Goal: Information Seeking & Learning: Understand process/instructions

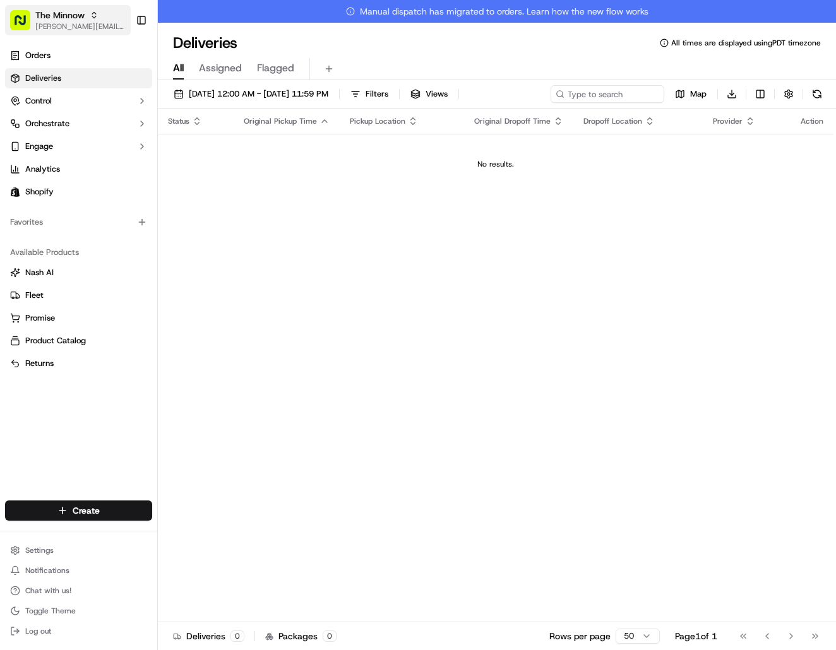
click at [81, 15] on span "The Minnow" at bounding box center [59, 15] width 49 height 13
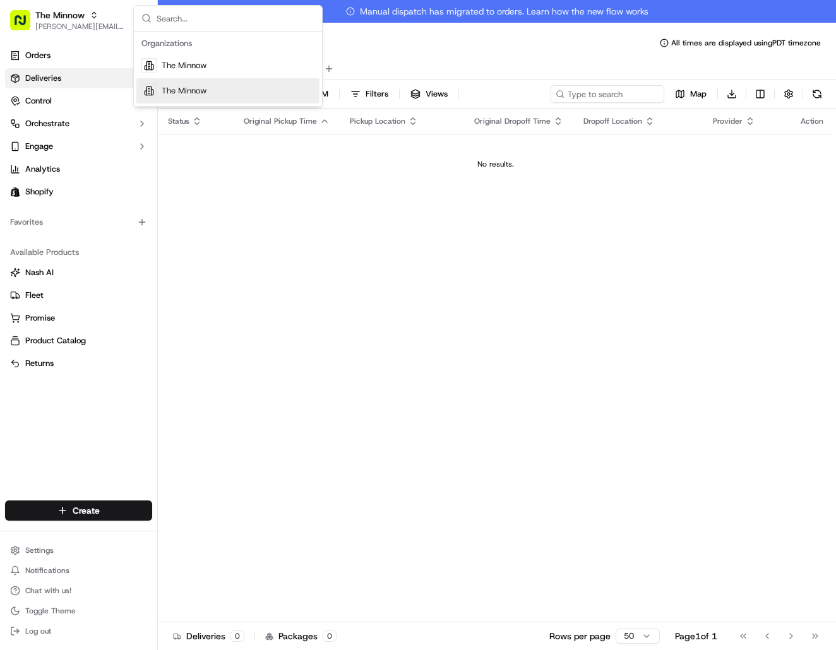
click at [172, 89] on span "The Minnow" at bounding box center [184, 90] width 45 height 11
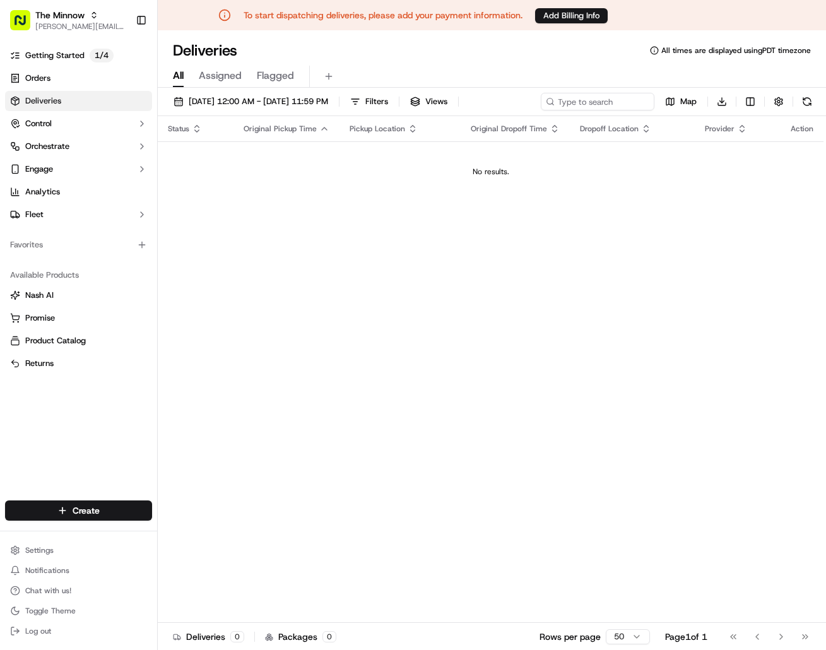
click at [230, 75] on span "Assigned" at bounding box center [220, 75] width 43 height 15
click at [334, 107] on button "[DATE] 12:00 AM - [DATE] 11:59 PM" at bounding box center [251, 102] width 166 height 18
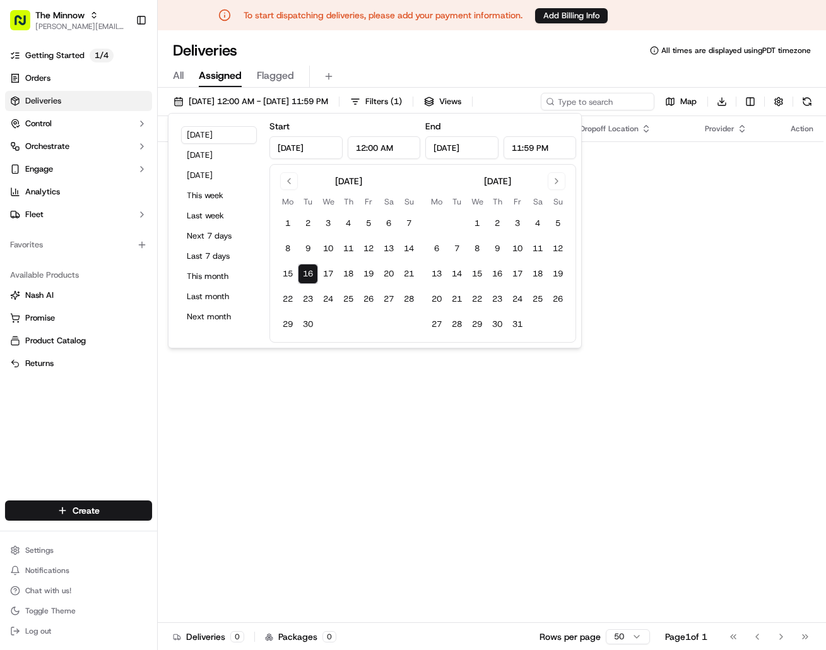
drag, startPoint x: 698, startPoint y: 258, endPoint x: 536, endPoint y: 182, distance: 178.2
click at [696, 256] on div "Status Original Pickup Time Pickup Location Original Dropoff Time Dropoff Locat…" at bounding box center [491, 369] width 666 height 506
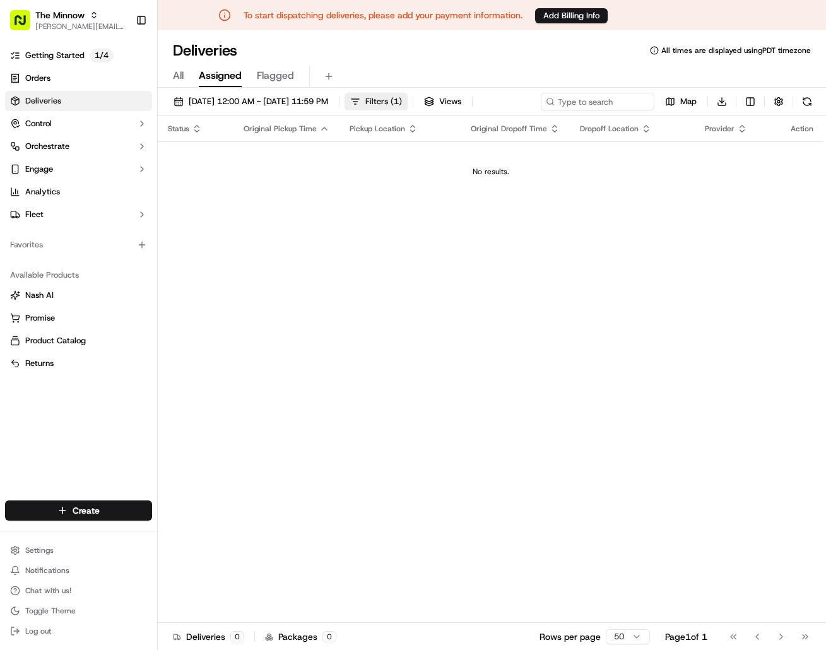
click at [402, 102] on span "( 1 )" at bounding box center [396, 101] width 11 height 11
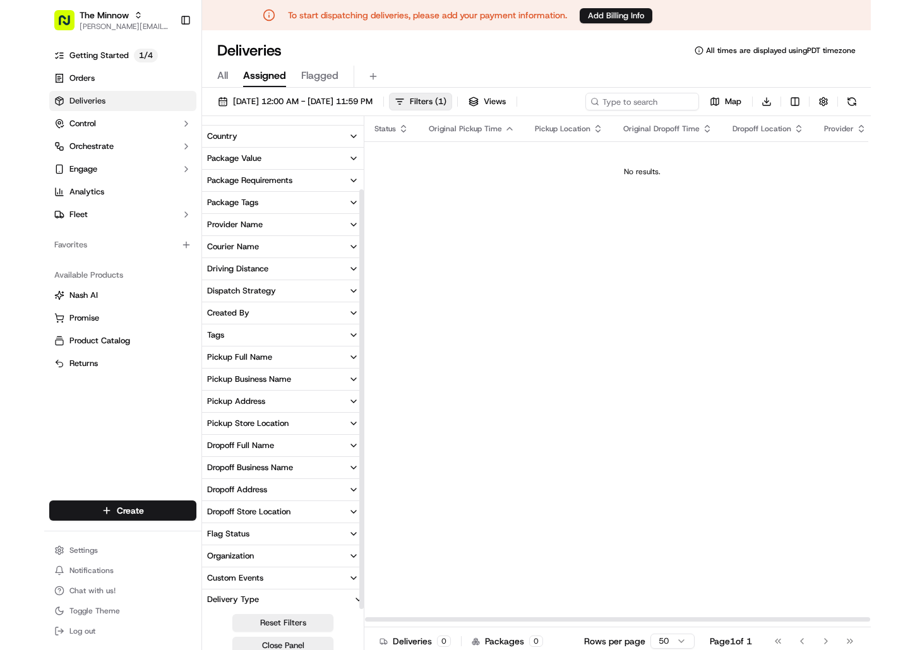
scroll to position [83, 0]
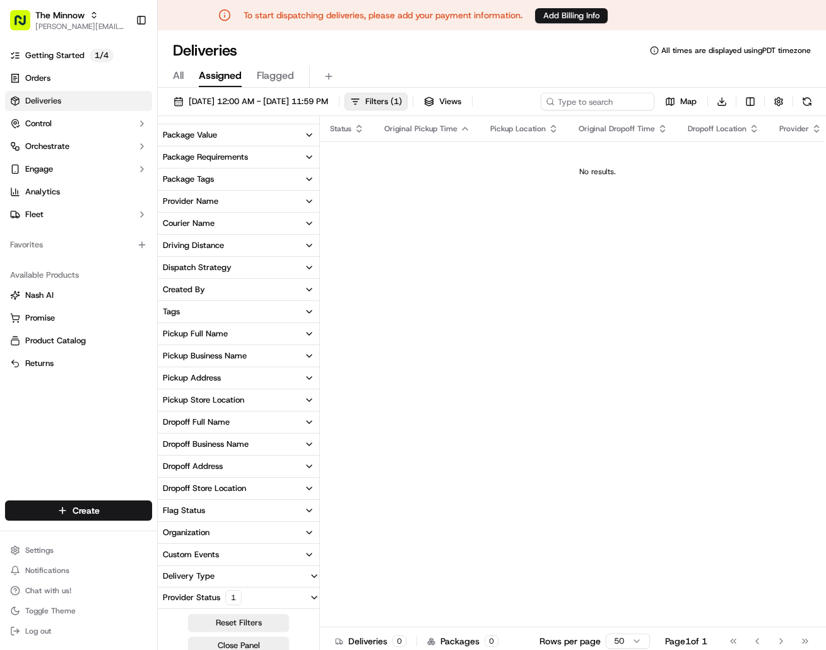
click at [528, 410] on div "Status Original Pickup Time Pickup Location Original Dropoff Time Dropoff Locat…" at bounding box center [597, 369] width 555 height 506
click at [47, 77] on span "Orders" at bounding box center [37, 78] width 25 height 11
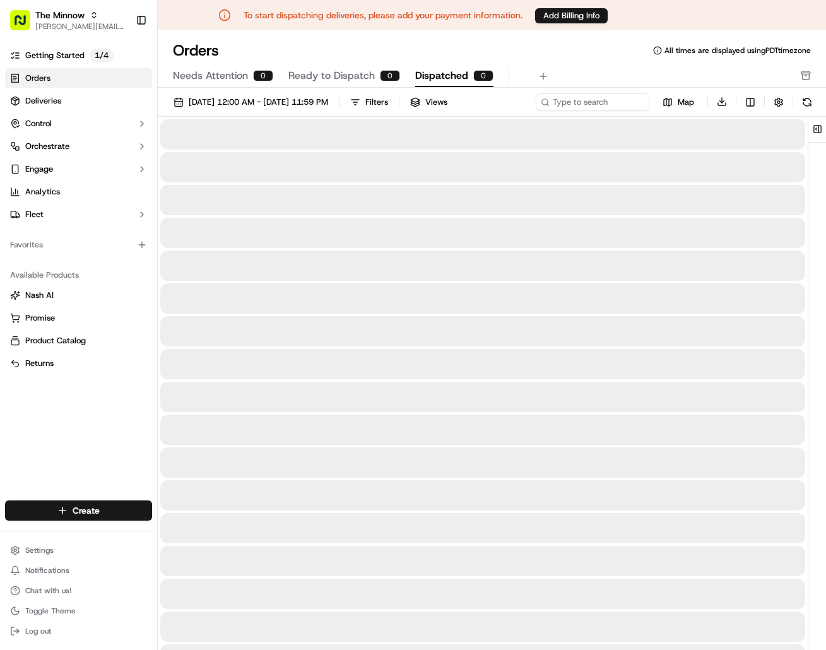
click at [450, 76] on span "Dispatched" at bounding box center [441, 75] width 53 height 15
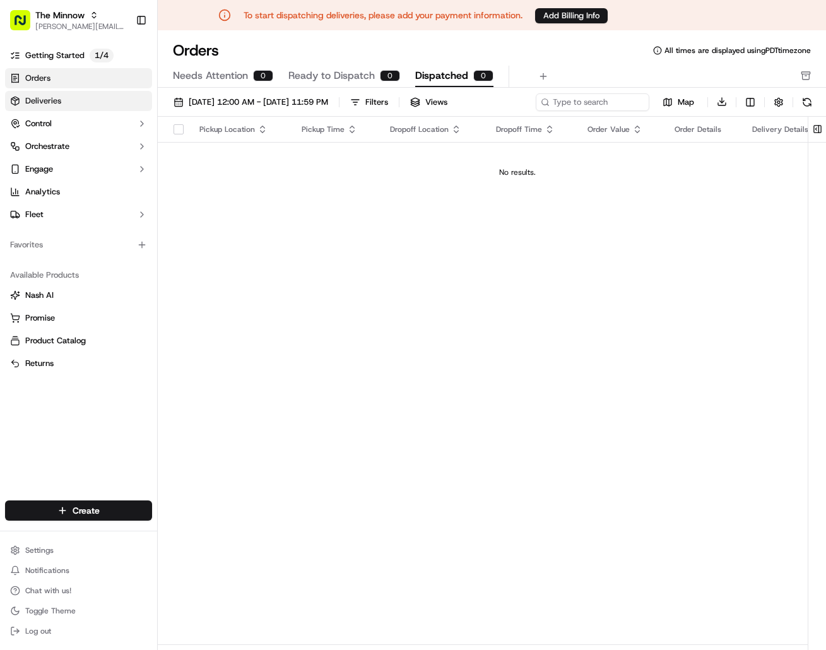
click at [65, 100] on link "Deliveries" at bounding box center [78, 101] width 147 height 20
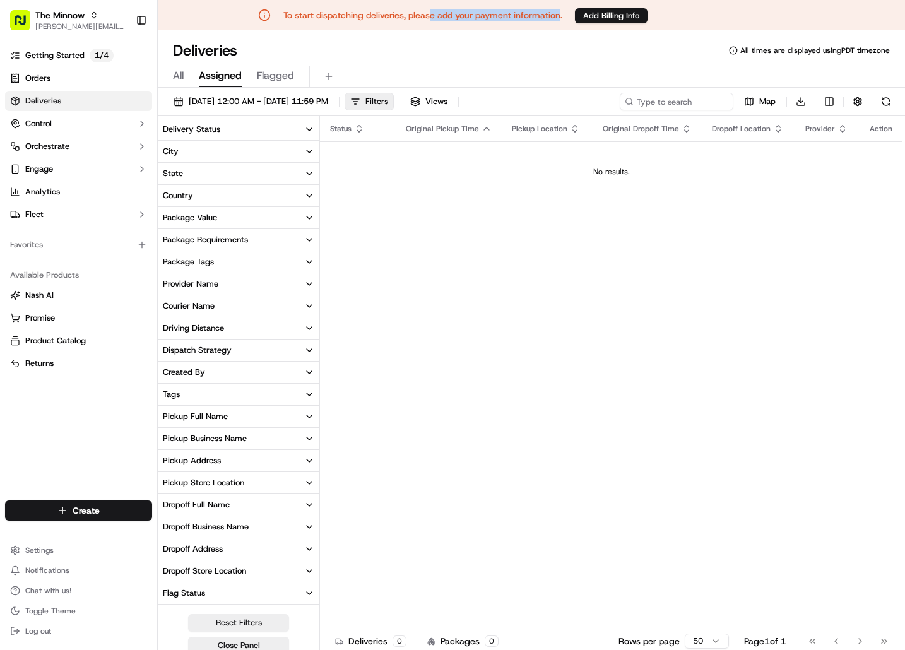
drag, startPoint x: 559, startPoint y: 11, endPoint x: 428, endPoint y: 18, distance: 131.5
click at [428, 18] on p "To start dispatching deliveries, please add your payment information." at bounding box center [422, 15] width 279 height 13
drag, startPoint x: 460, startPoint y: 40, endPoint x: 37, endPoint y: 40, distance: 423.0
click at [458, 40] on div "Deliveries All times are displayed using PDT timezone" at bounding box center [532, 50] width 748 height 20
click at [54, 9] on span "The Minnow" at bounding box center [59, 15] width 49 height 13
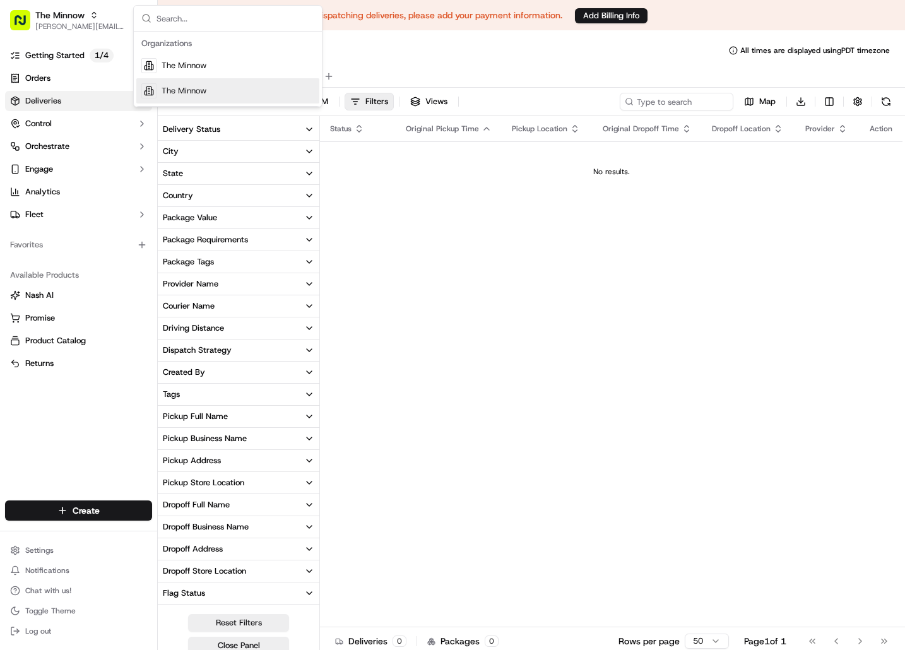
click at [203, 90] on span "The Minnow" at bounding box center [184, 90] width 45 height 11
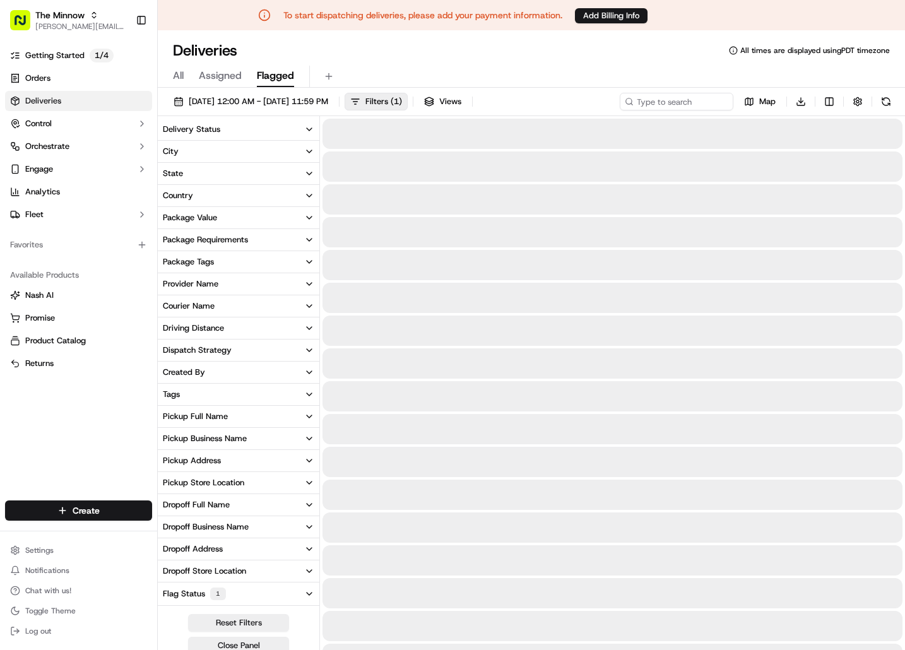
click at [273, 79] on span "Flagged" at bounding box center [275, 75] width 37 height 15
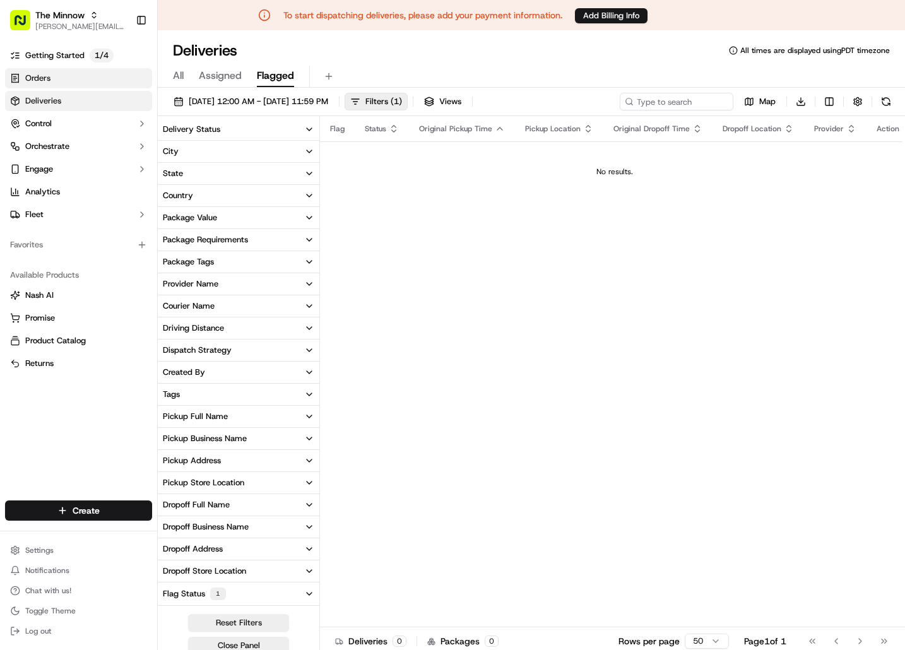
click at [79, 75] on link "Orders" at bounding box center [78, 78] width 147 height 20
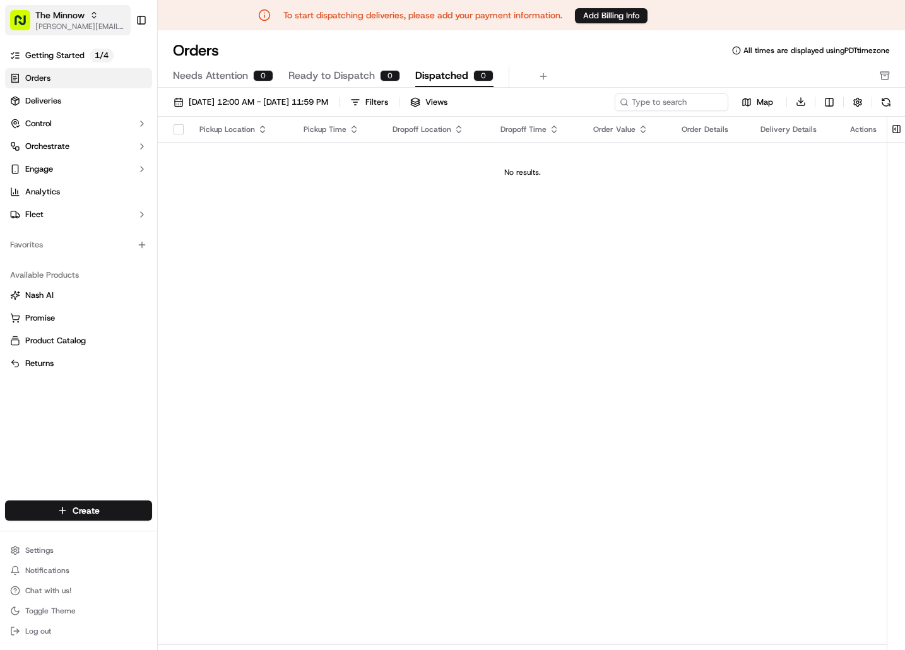
click at [95, 19] on icon "button" at bounding box center [94, 15] width 9 height 9
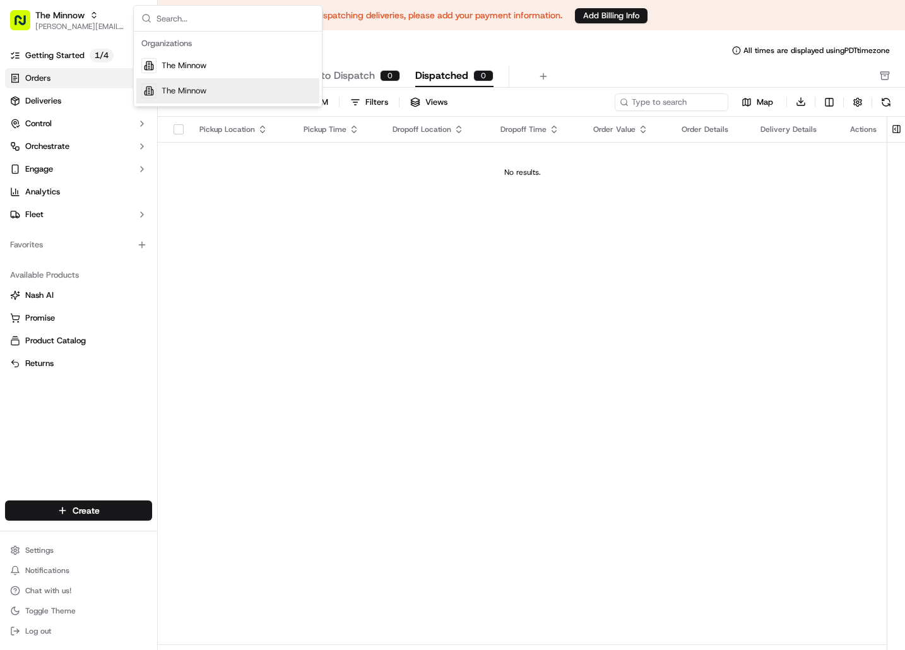
click at [170, 86] on span "The Minnow" at bounding box center [184, 90] width 45 height 11
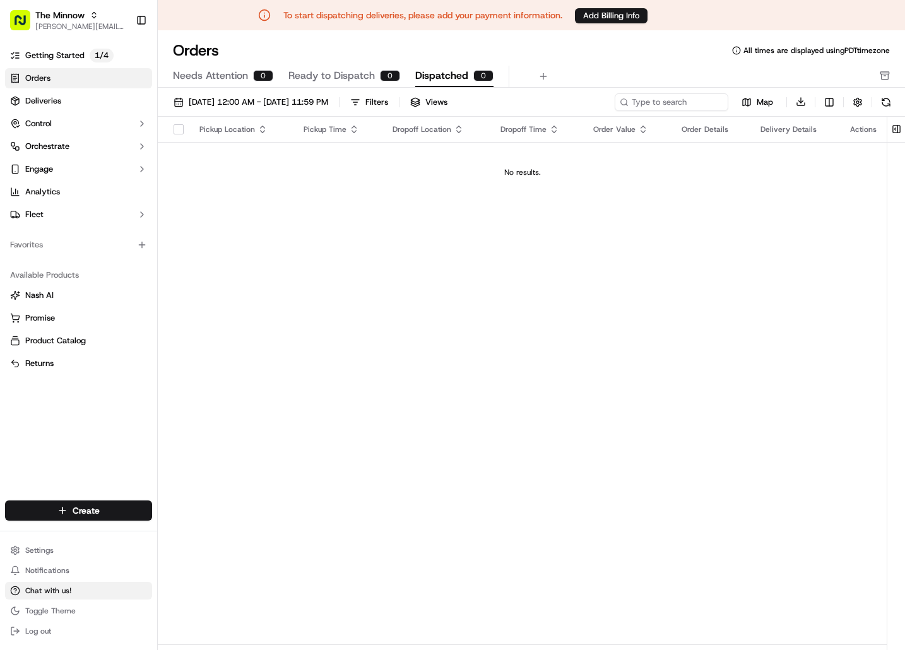
click at [68, 590] on span "Chat with us!" at bounding box center [48, 591] width 46 height 10
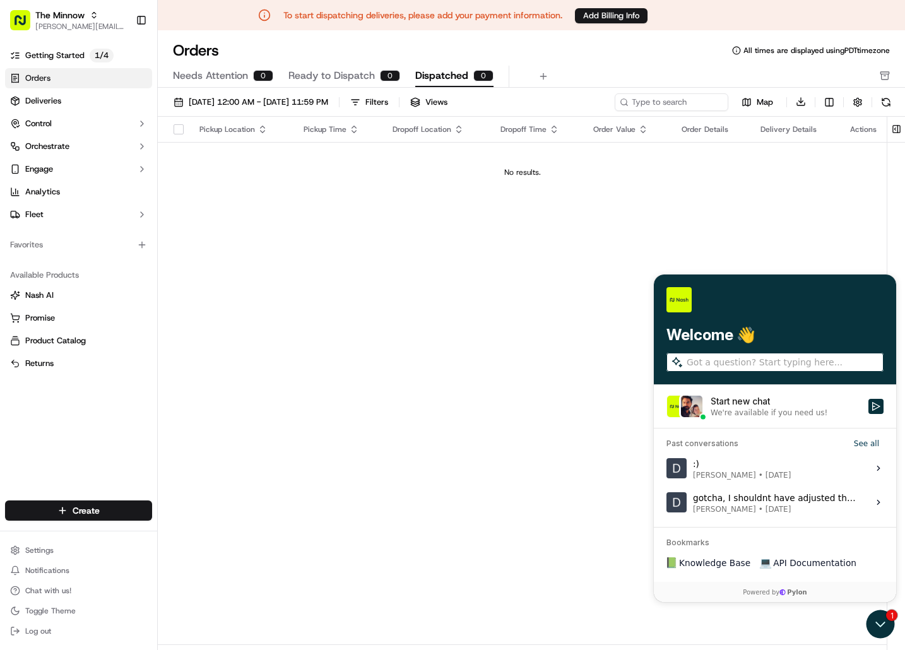
click at [819, 415] on div "We're available if you need us!" at bounding box center [786, 413] width 150 height 10
click at [835, 414] on button "Start new chat We're available if you need us!" at bounding box center [876, 406] width 15 height 15
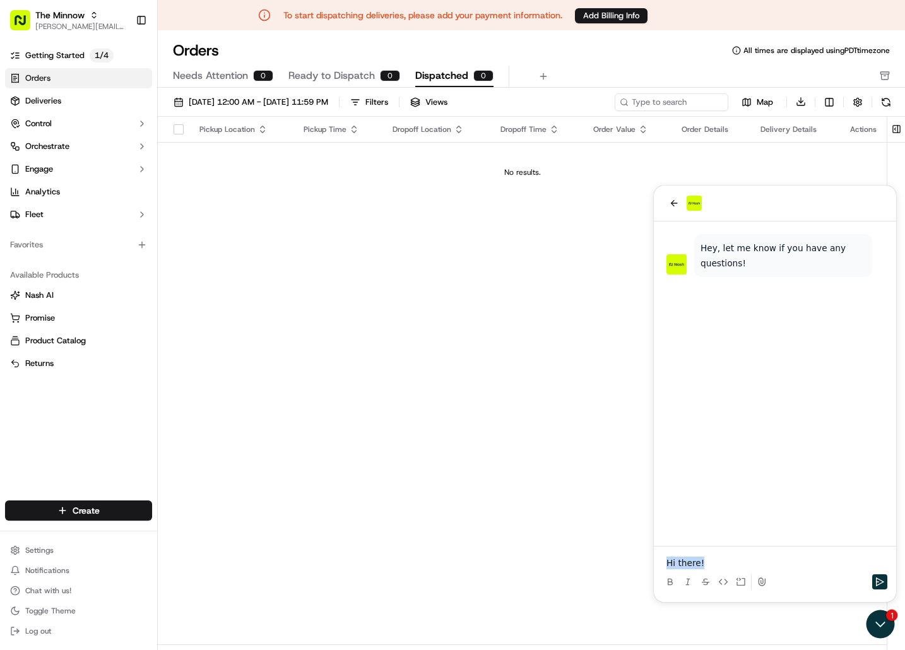
drag, startPoint x: 727, startPoint y: 563, endPoint x: 598, endPoint y: 556, distance: 129.0
click at [654, 556] on html "Hey, let me know if you have any questions! Hi there!" at bounding box center [775, 394] width 242 height 417
click at [568, 458] on div "Pickup Location Pickup Time Dropoff Location Dropoff Time Order Value Order Det…" at bounding box center [522, 369] width 729 height 504
click at [835, 628] on icon "Open customer support" at bounding box center [881, 625] width 32 height 32
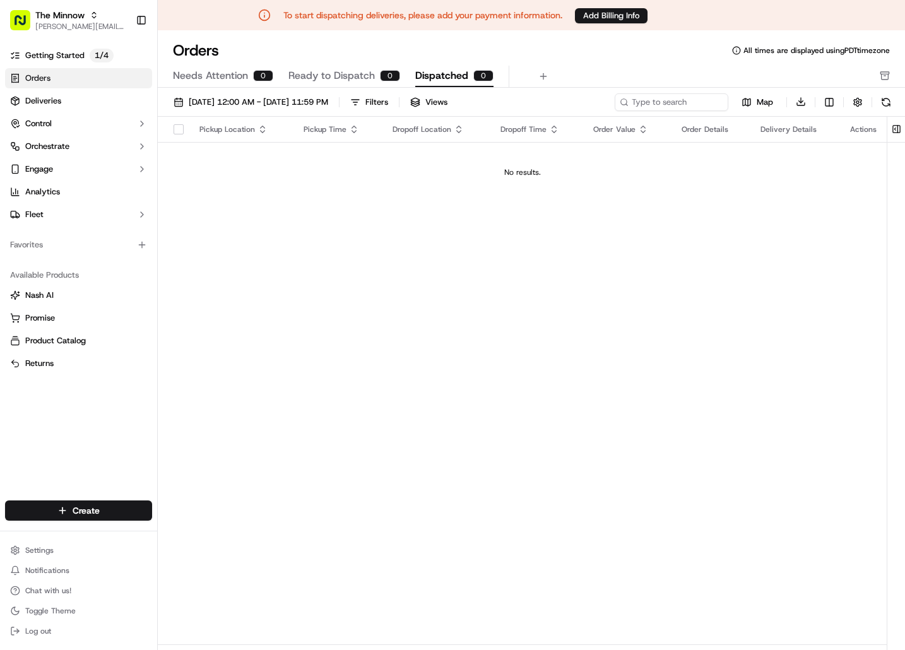
click at [652, 345] on div "Pickup Location Pickup Time Dropoff Location Dropoff Time Order Value Order Det…" at bounding box center [522, 369] width 729 height 504
click at [75, 49] on link "Getting Started 1 / 4" at bounding box center [78, 55] width 147 height 20
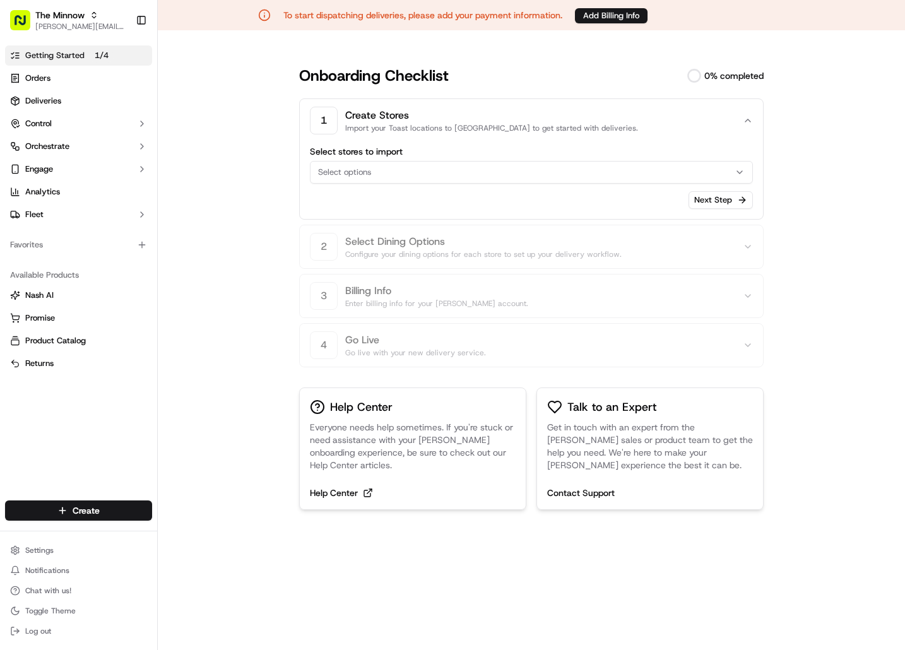
drag, startPoint x: 715, startPoint y: 179, endPoint x: 703, endPoint y: 173, distance: 12.7
click at [713, 177] on button "Select options" at bounding box center [531, 172] width 443 height 23
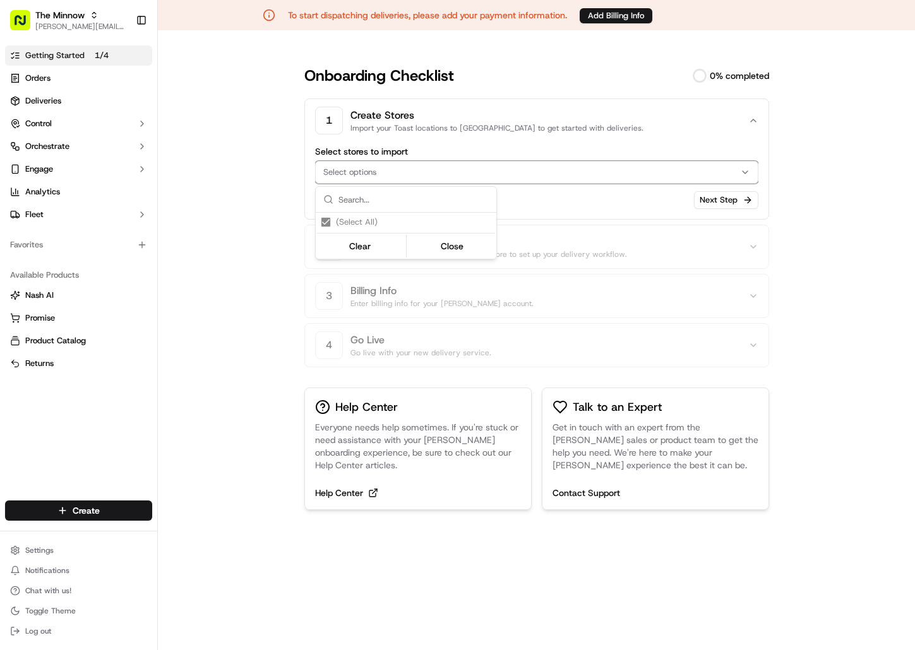
drag, startPoint x: 857, startPoint y: 197, endPoint x: 815, endPoint y: 197, distance: 41.7
click at [835, 197] on html "To start dispatching deliveries, please add your payment information. Add Billi…" at bounding box center [457, 325] width 915 height 650
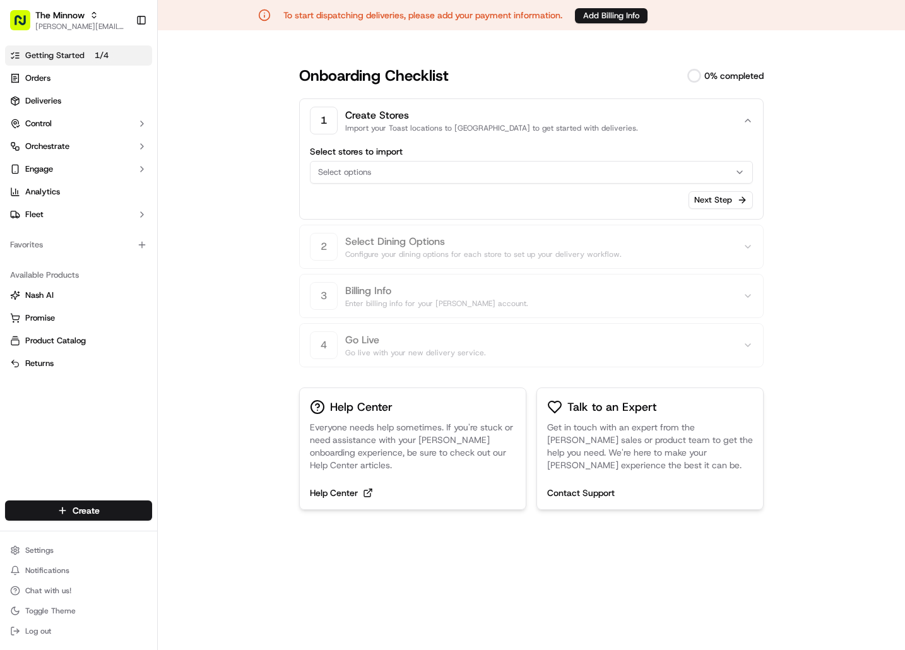
click at [338, 172] on span "Select options" at bounding box center [344, 172] width 53 height 11
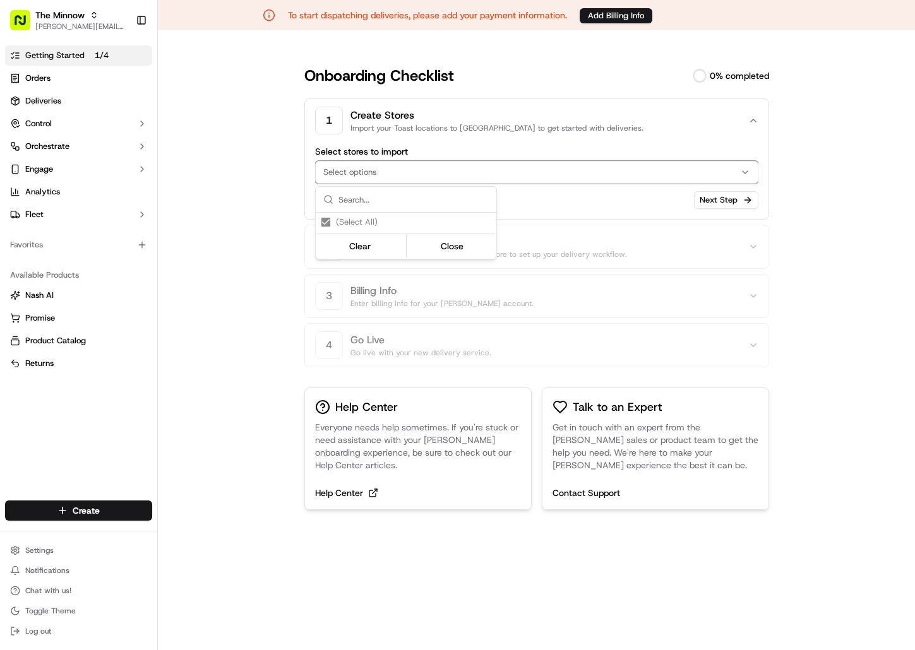
click at [373, 199] on input "text" at bounding box center [413, 199] width 150 height 25
